Goal: Information Seeking & Learning: Learn about a topic

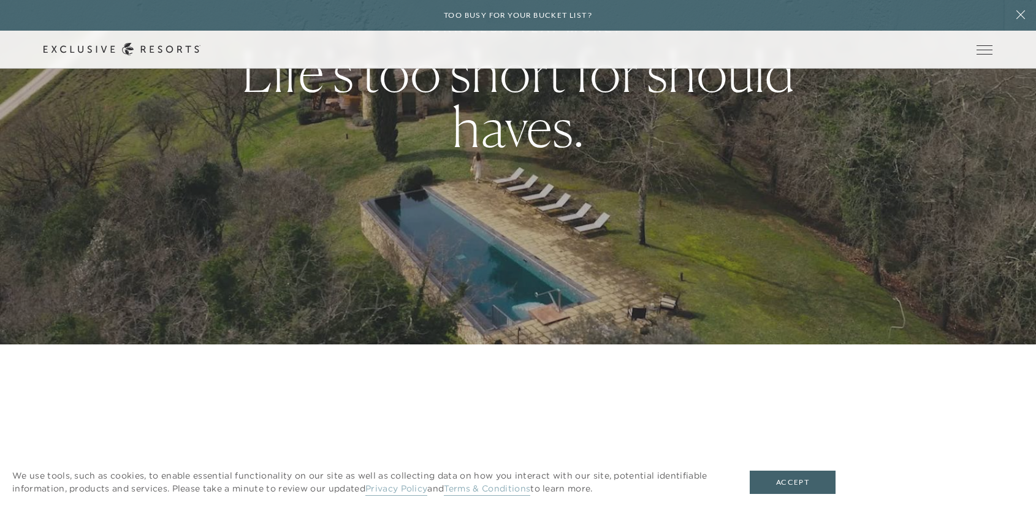
scroll to position [172, 0]
click at [0, 0] on link "The Collection" at bounding box center [0, 0] width 0 height 0
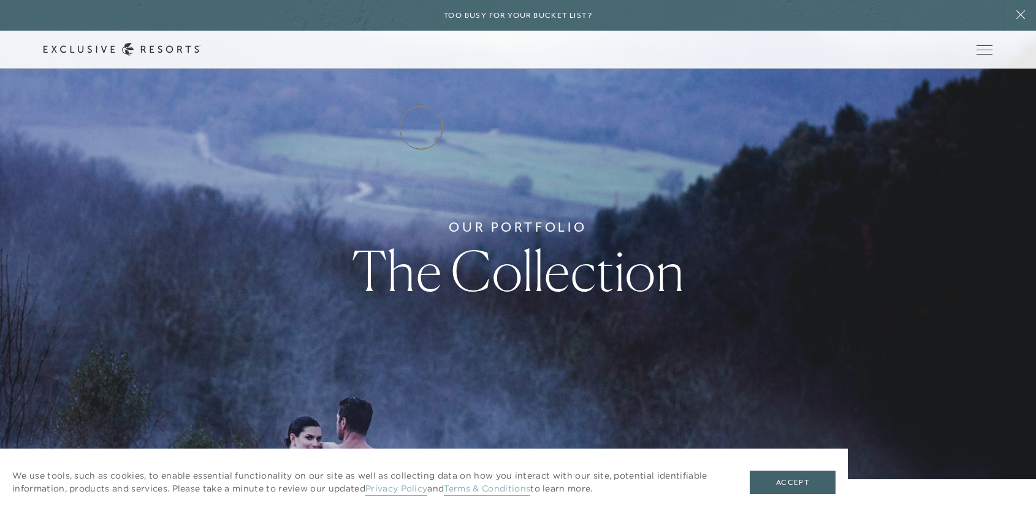
click at [0, 0] on link "Residence Collection" at bounding box center [0, 0] width 0 height 0
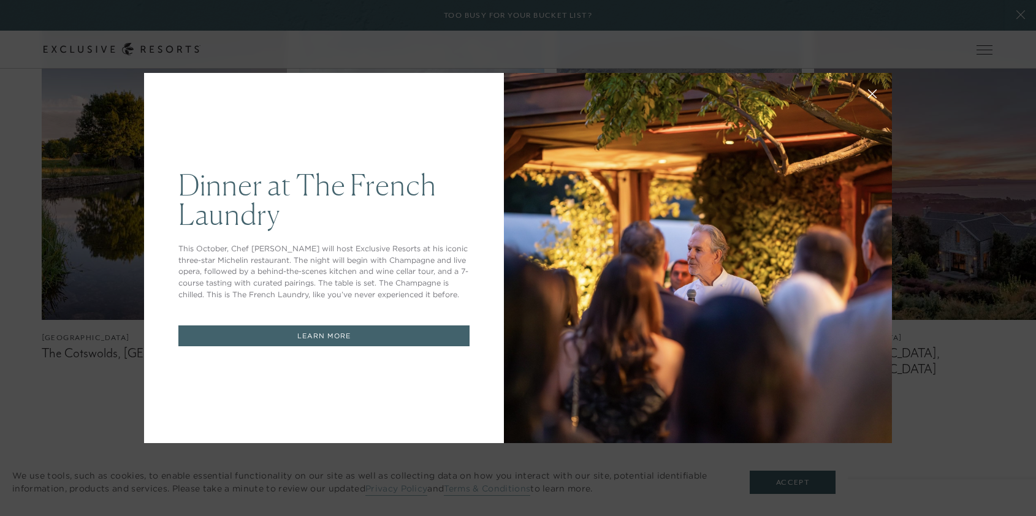
click at [871, 94] on icon at bounding box center [872, 93] width 9 height 9
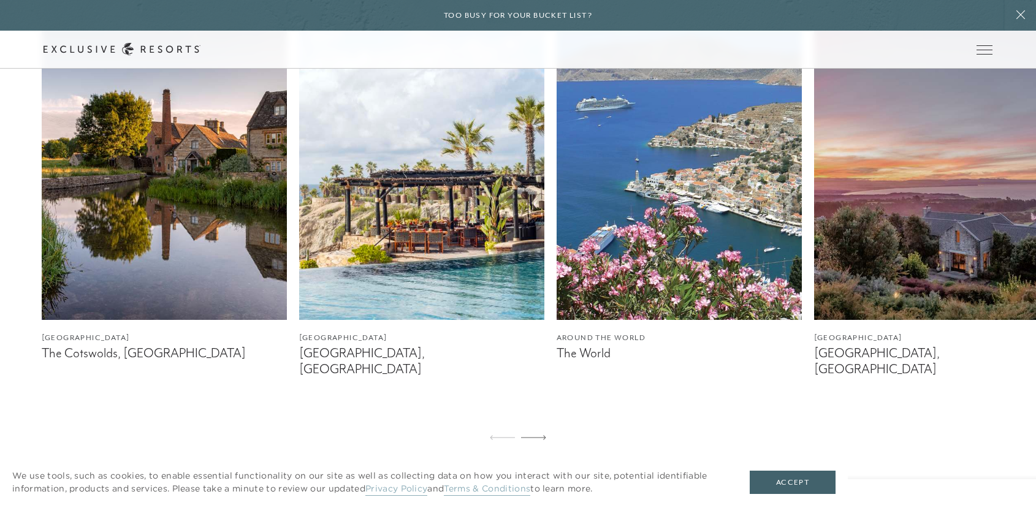
click at [150, 224] on img at bounding box center [164, 166] width 245 height 306
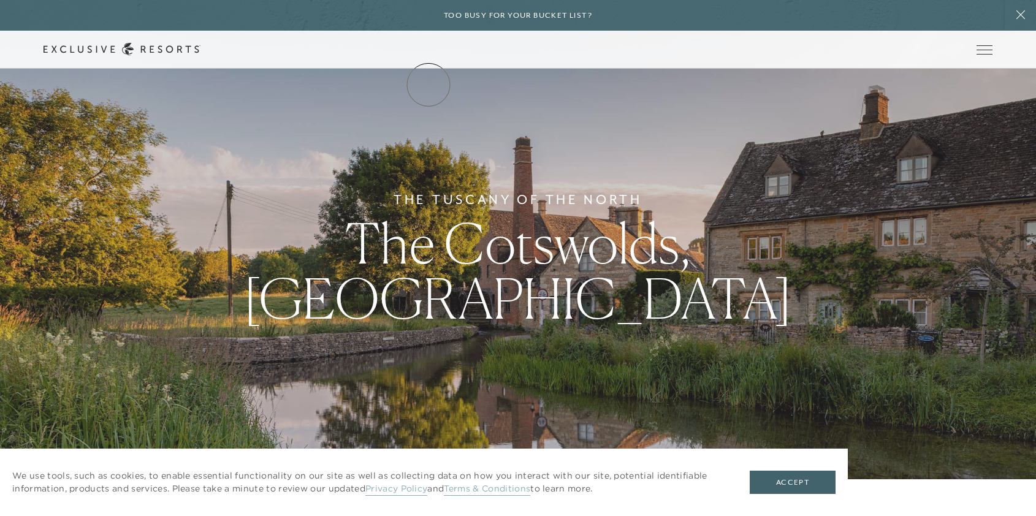
click at [0, 0] on link "The Collection" at bounding box center [0, 0] width 0 height 0
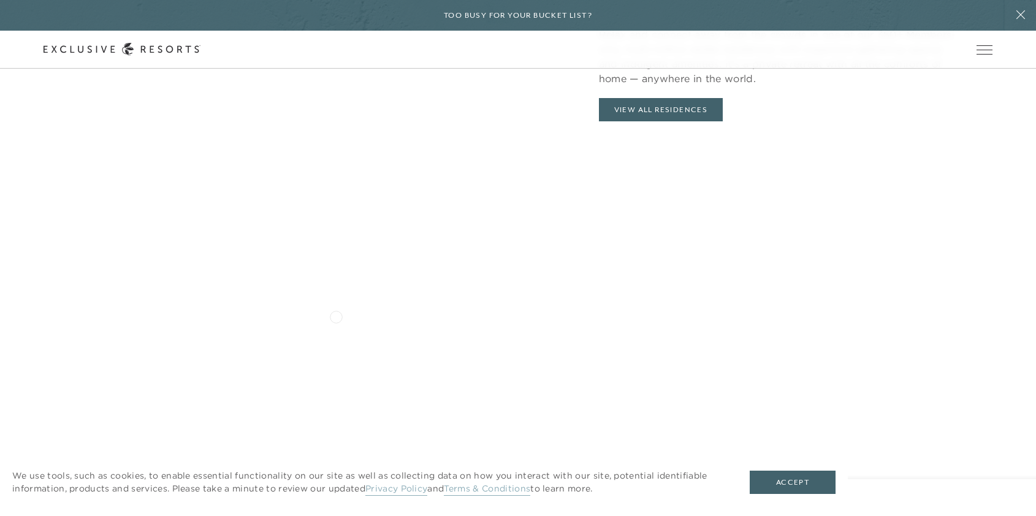
scroll to position [1476, 0]
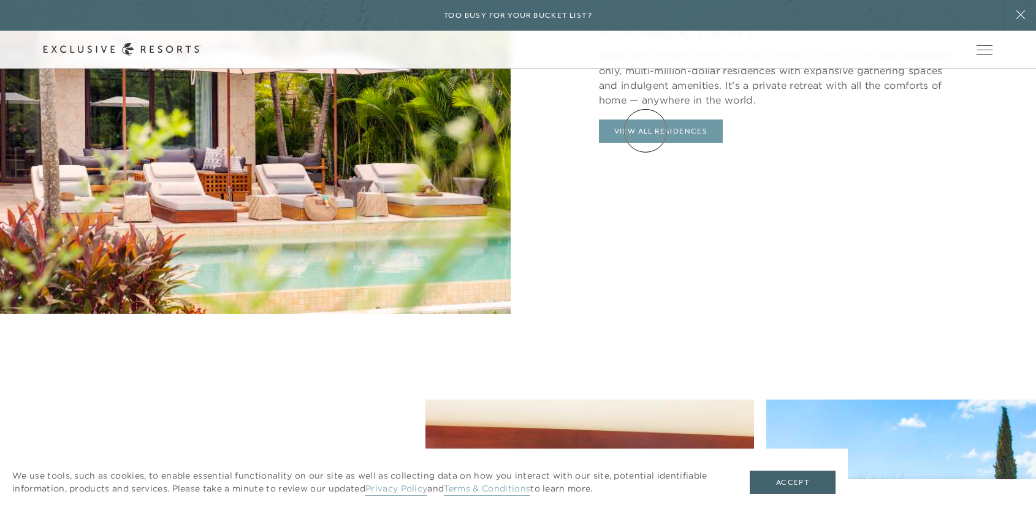
click at [645, 131] on link "View All Residences" at bounding box center [661, 130] width 124 height 23
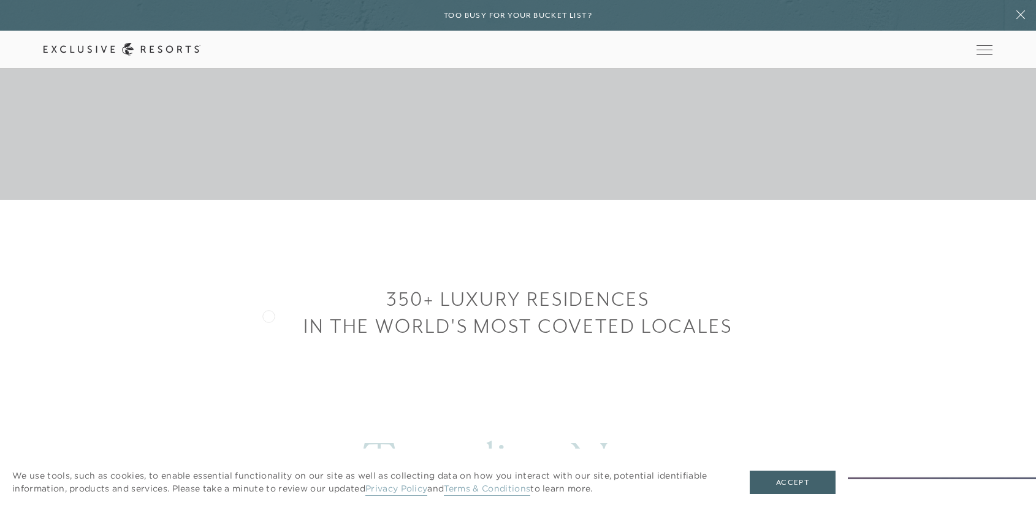
scroll to position [348, 0]
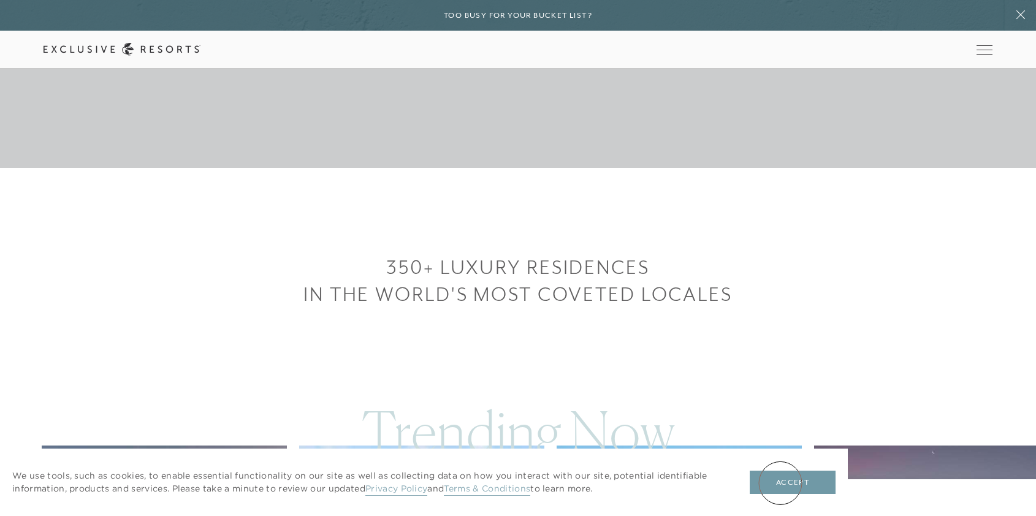
click at [780, 483] on button "Accept" at bounding box center [792, 482] width 86 height 23
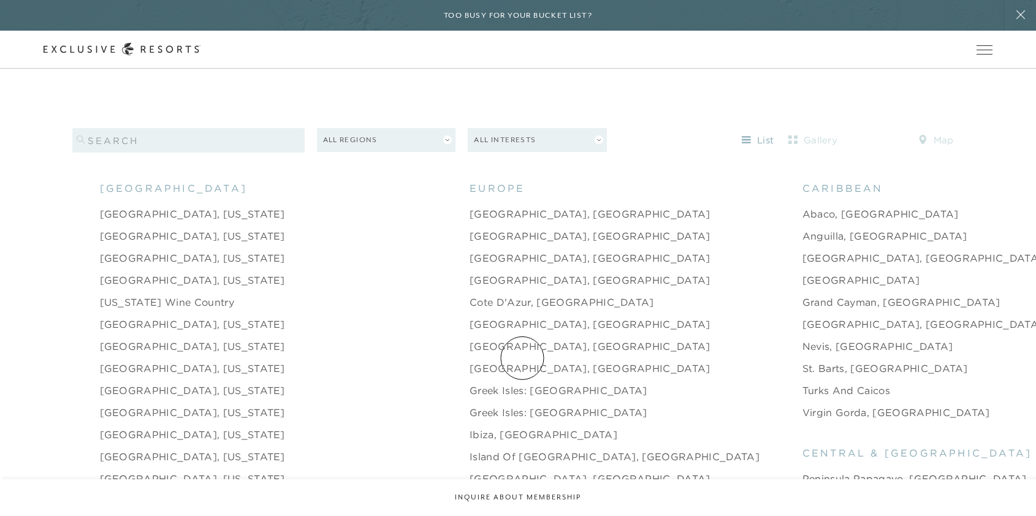
scroll to position [1225, 0]
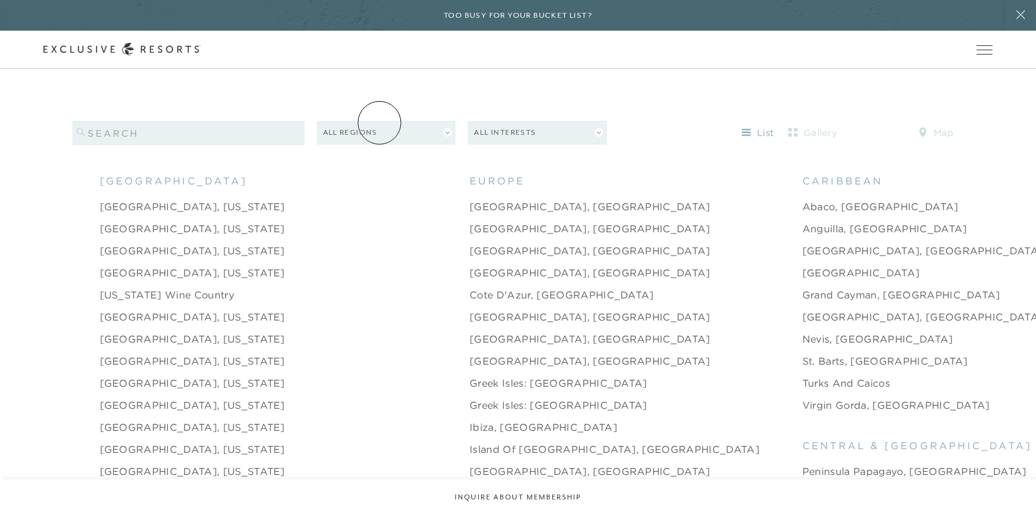
click at [379, 123] on button "All Regions" at bounding box center [386, 133] width 139 height 24
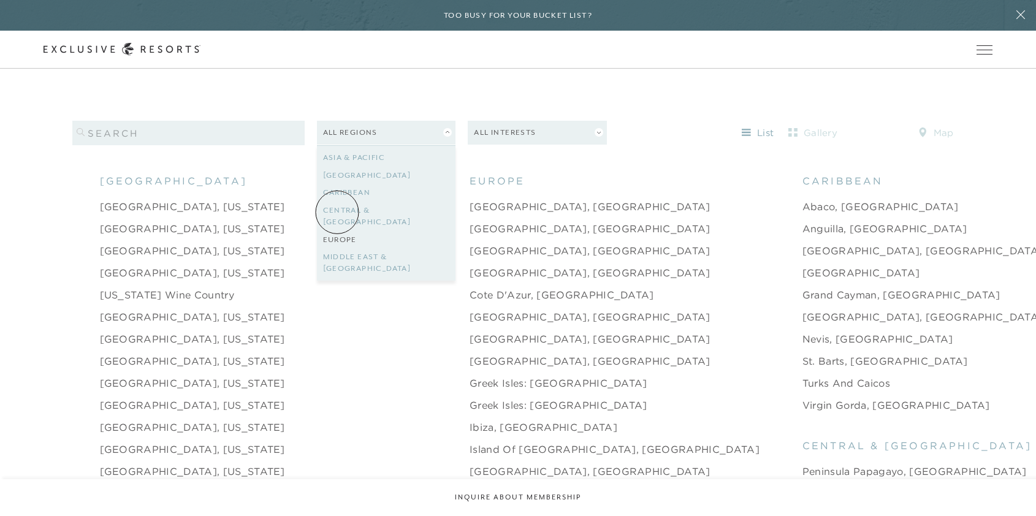
click at [337, 231] on link "Europe" at bounding box center [386, 240] width 127 height 18
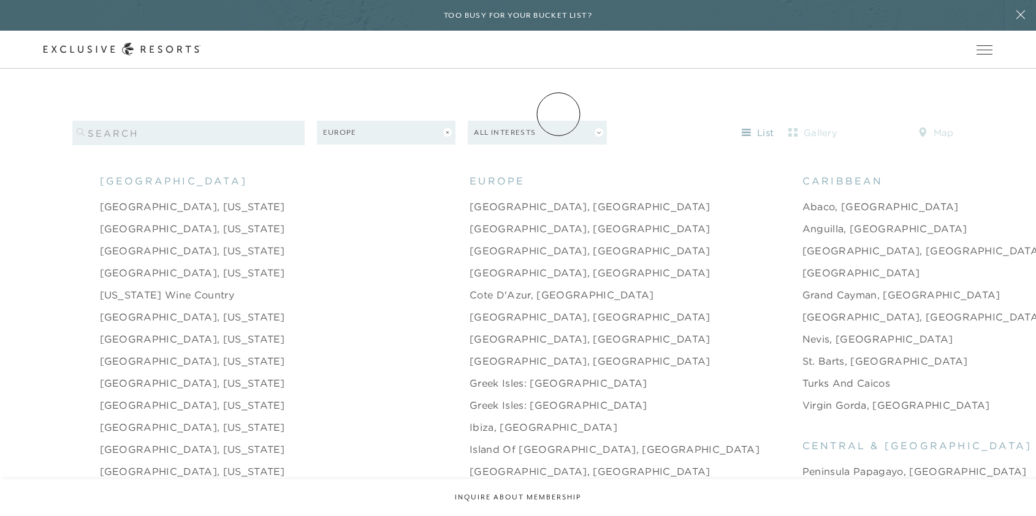
click at [558, 121] on button "All Interests" at bounding box center [537, 133] width 139 height 24
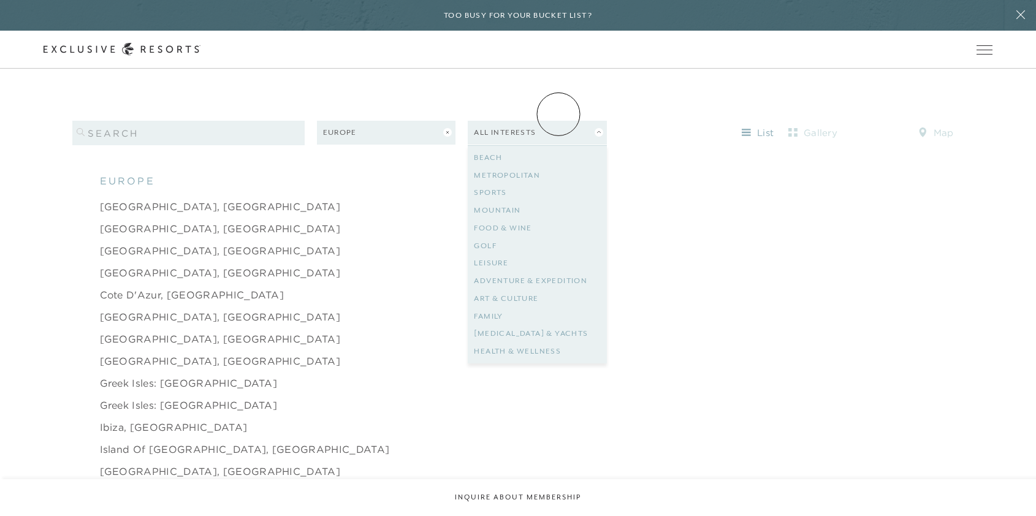
click at [558, 121] on button "All Interests" at bounding box center [537, 133] width 139 height 24
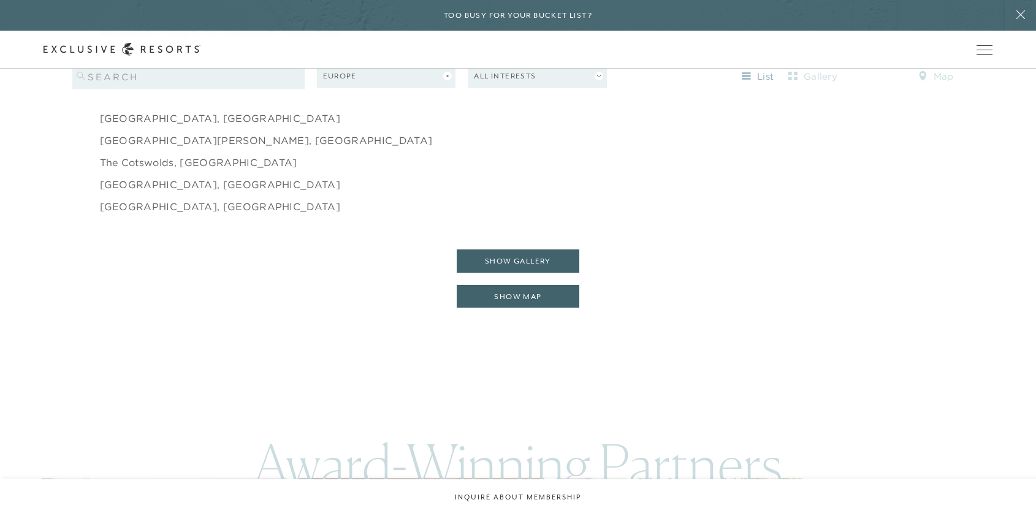
scroll to position [1940, 0]
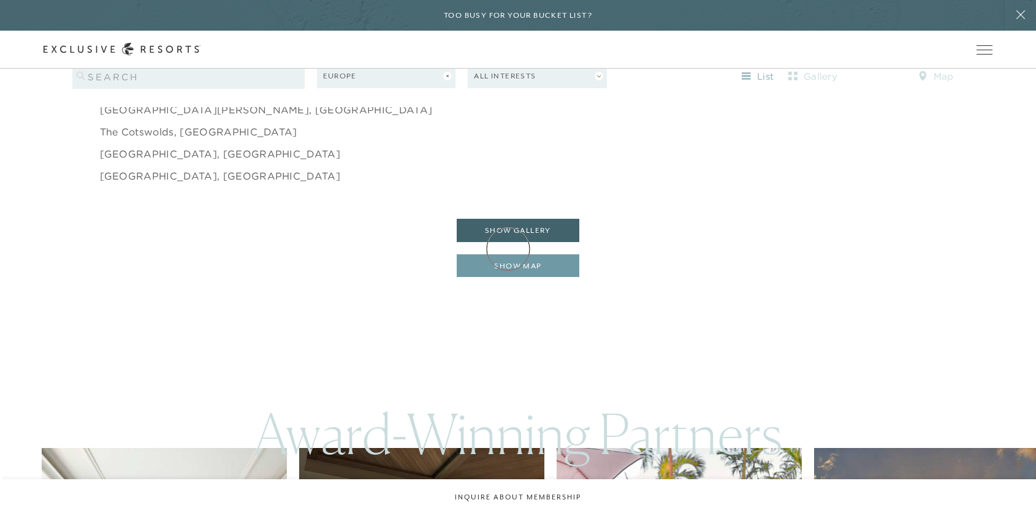
click at [508, 254] on button "show map" at bounding box center [517, 265] width 123 height 23
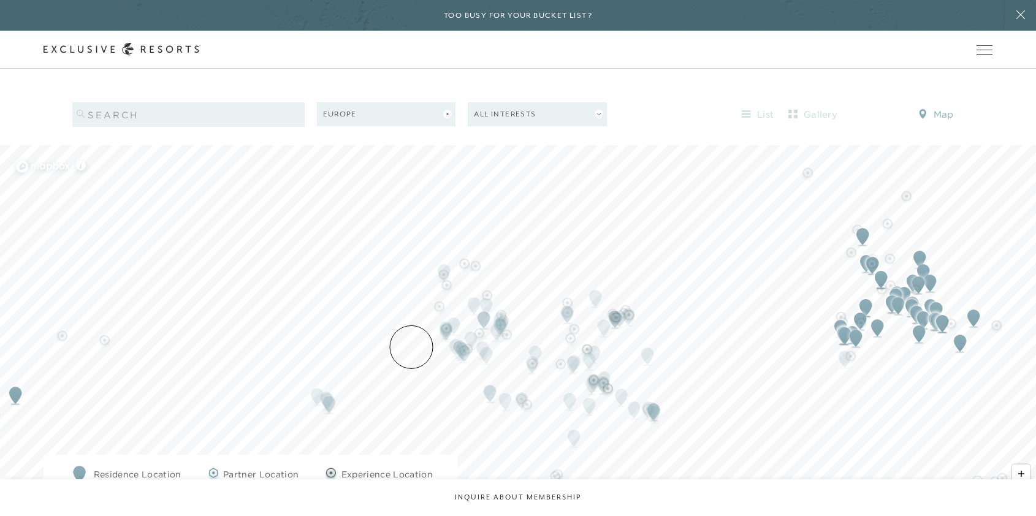
scroll to position [1275, 0]
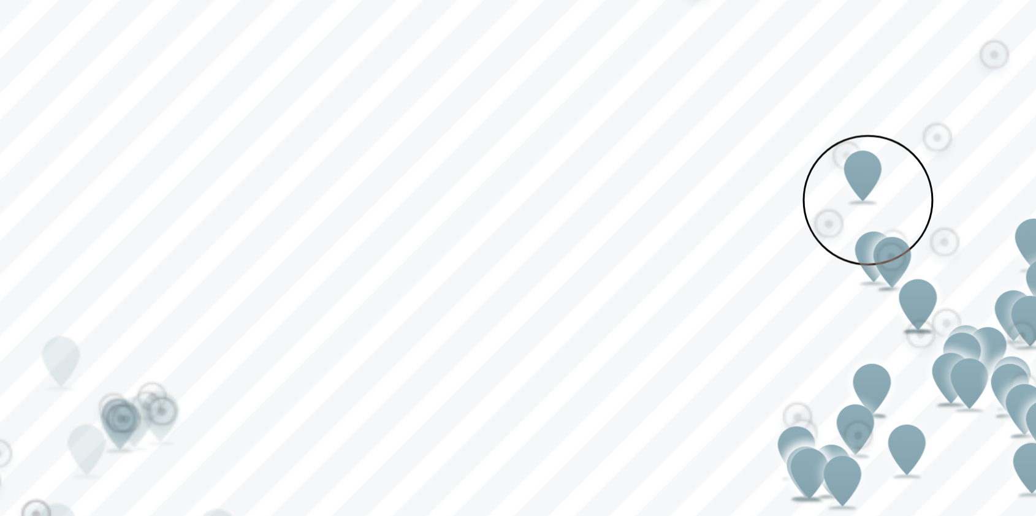
click at [864, 226] on div "Map marker" at bounding box center [871, 233] width 15 height 15
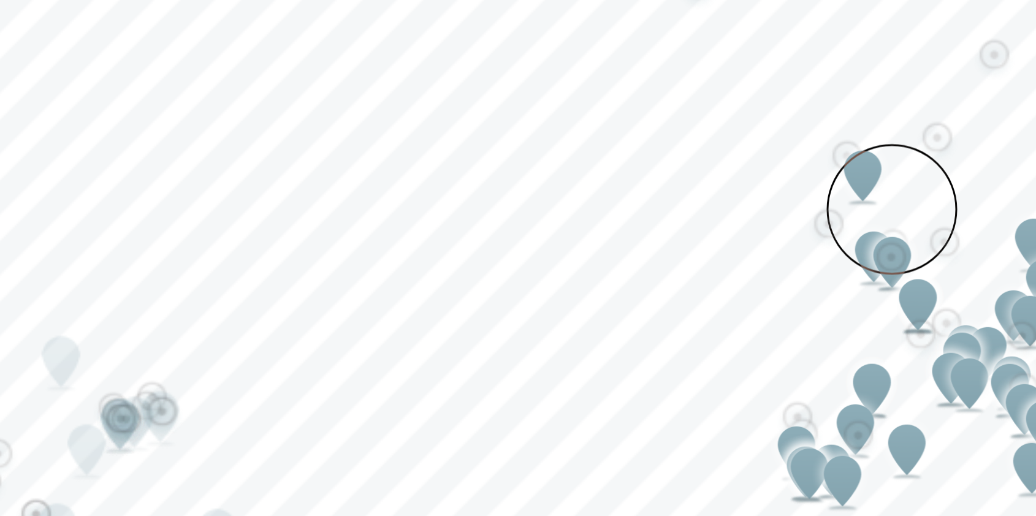
click at [872, 235] on img "Map marker" at bounding box center [880, 248] width 23 height 27
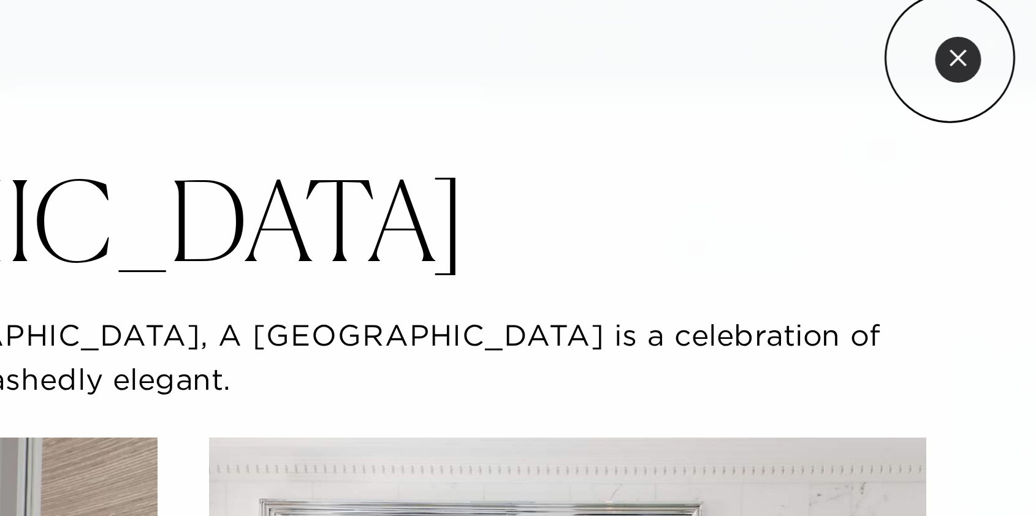
click at [1007, 19] on icon at bounding box center [1009, 19] width 7 height 7
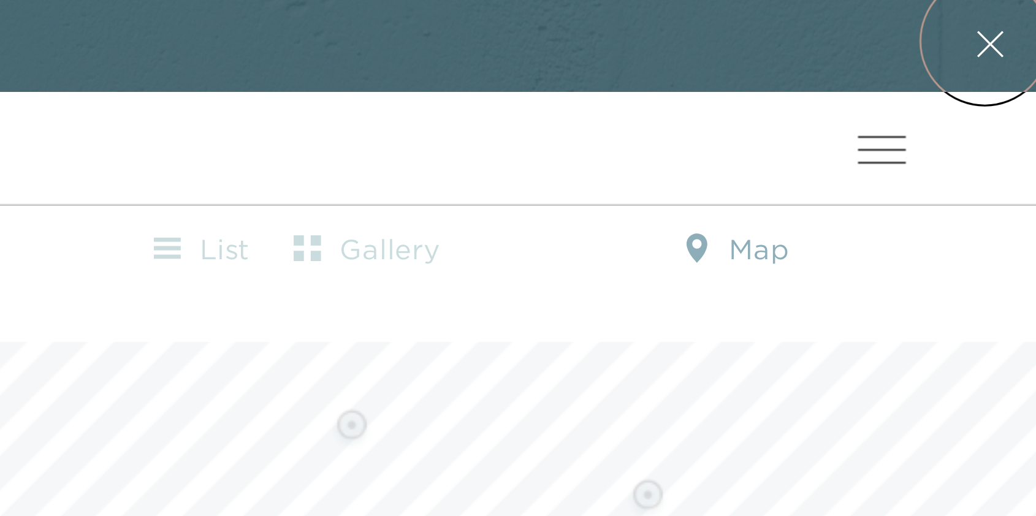
click at [1018, 13] on icon at bounding box center [1020, 14] width 9 height 9
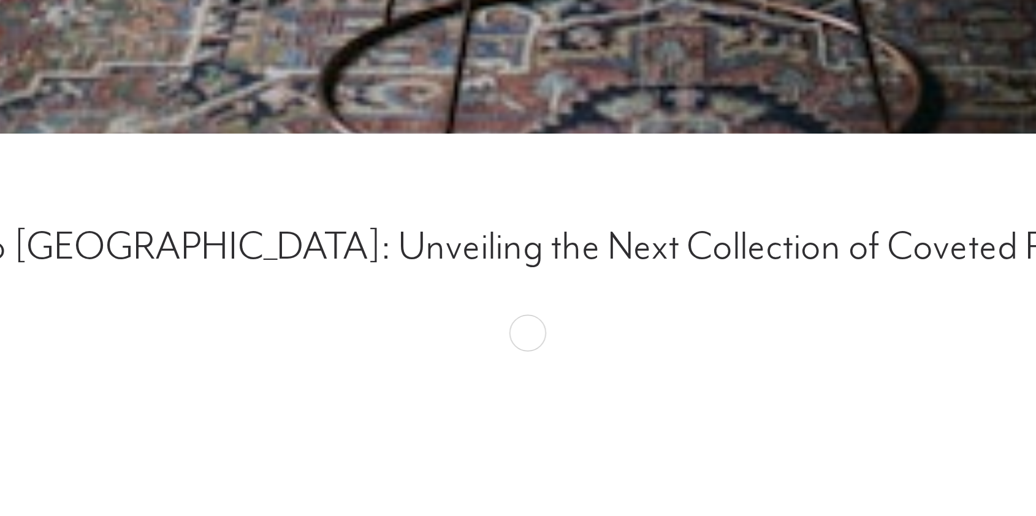
scroll to position [6361, 0]
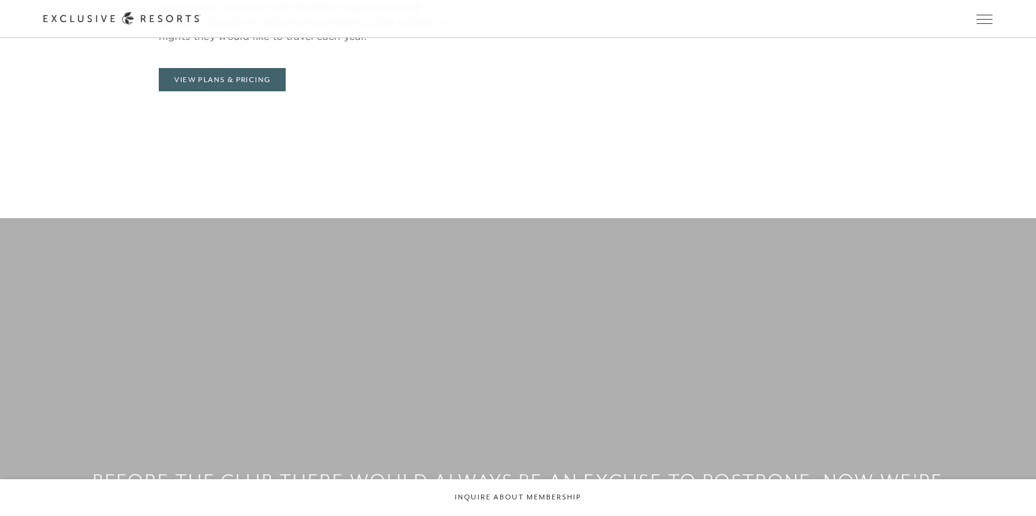
scroll to position [824, 0]
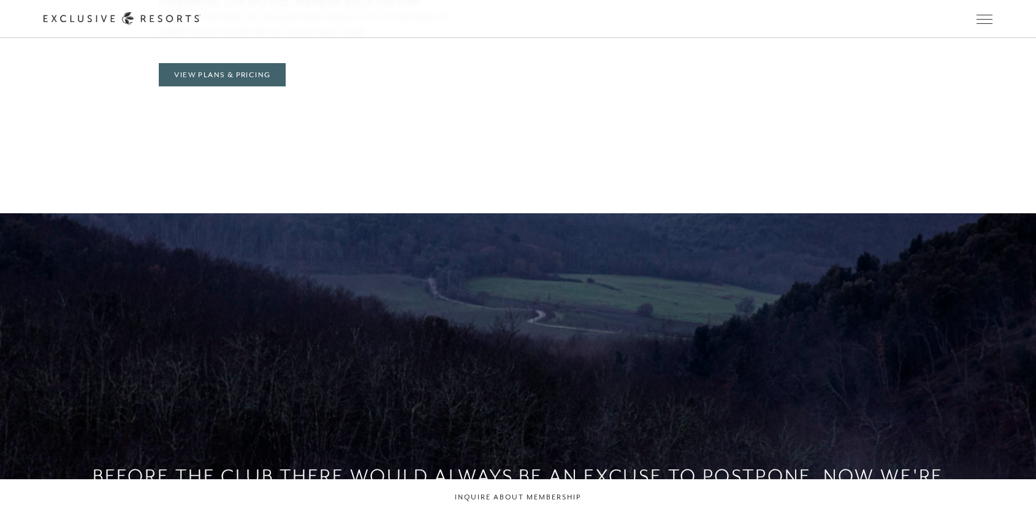
click at [218, 38] on header "Skip to main content Too busy for your bucket list? Not a bucket list. A bluepr…" at bounding box center [518, 19] width 1036 height 38
click at [223, 78] on link "View Plans & Pricing" at bounding box center [222, 74] width 127 height 23
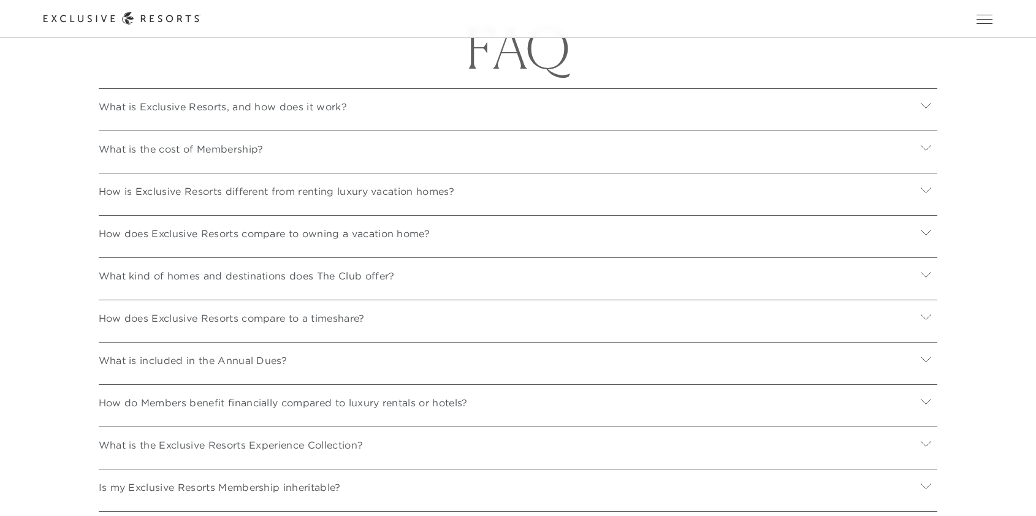
scroll to position [4287, 0]
click at [928, 100] on icon at bounding box center [925, 102] width 10 height 6
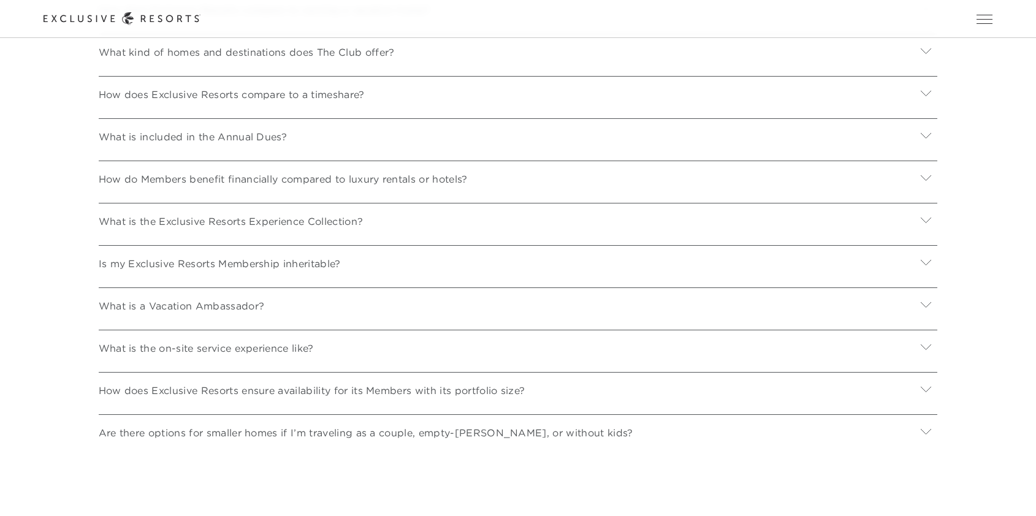
scroll to position [4571, 0]
click at [928, 131] on icon at bounding box center [925, 134] width 10 height 6
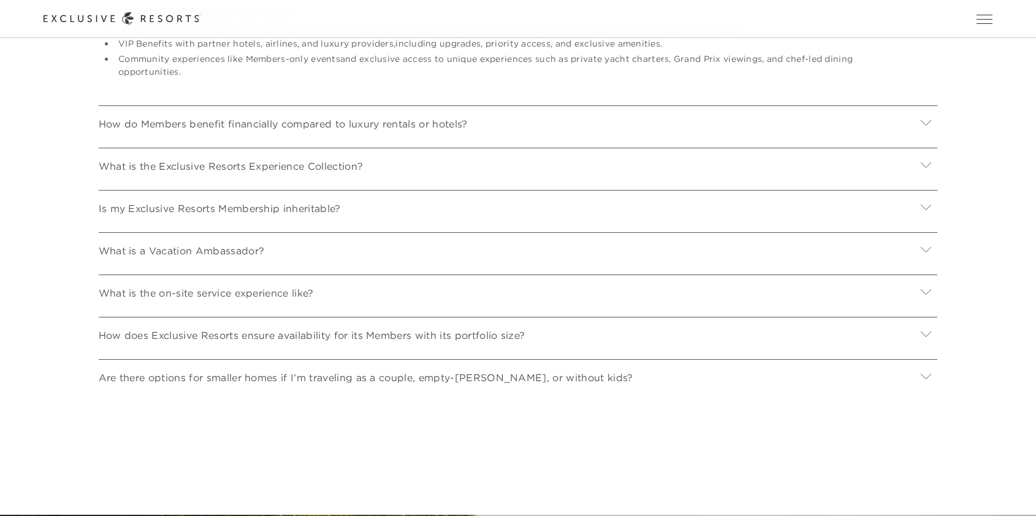
scroll to position [4830, 0]
click at [927, 121] on icon at bounding box center [925, 122] width 10 height 6
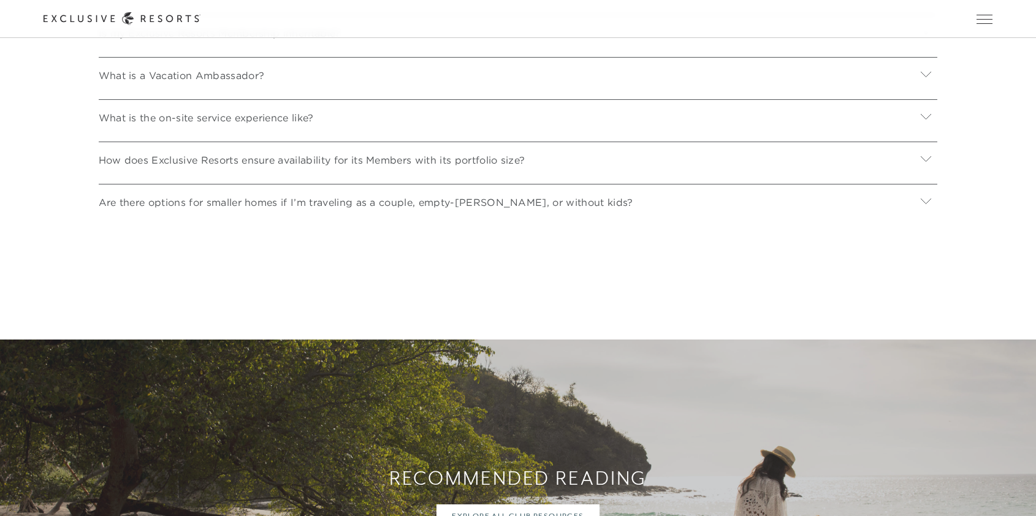
scroll to position [5125, 0]
